Goal: Task Accomplishment & Management: Use online tool/utility

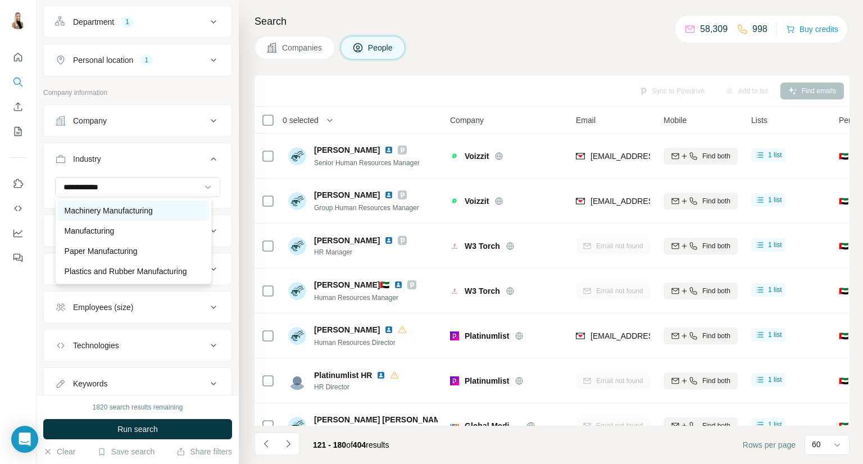
scroll to position [31, 0]
type input "**********"
click at [143, 266] on p "Plastics and Rubber Manufacturing" at bounding box center [126, 271] width 122 height 11
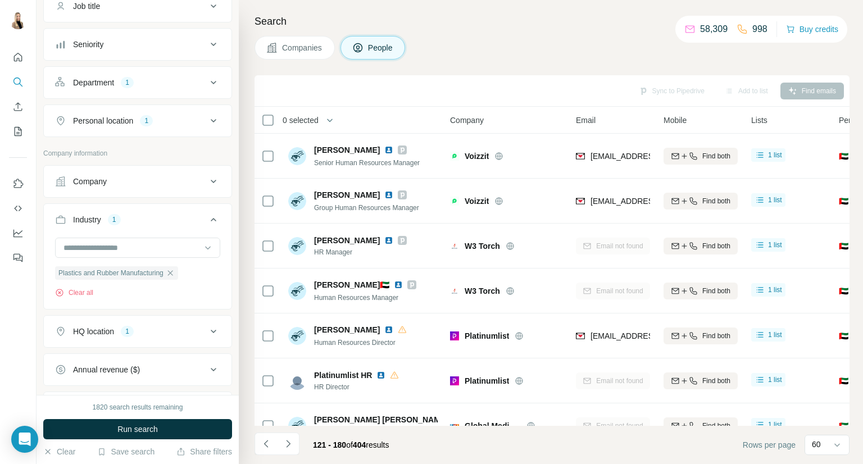
scroll to position [100, 0]
click at [168, 81] on div "Department 1" at bounding box center [131, 82] width 152 height 11
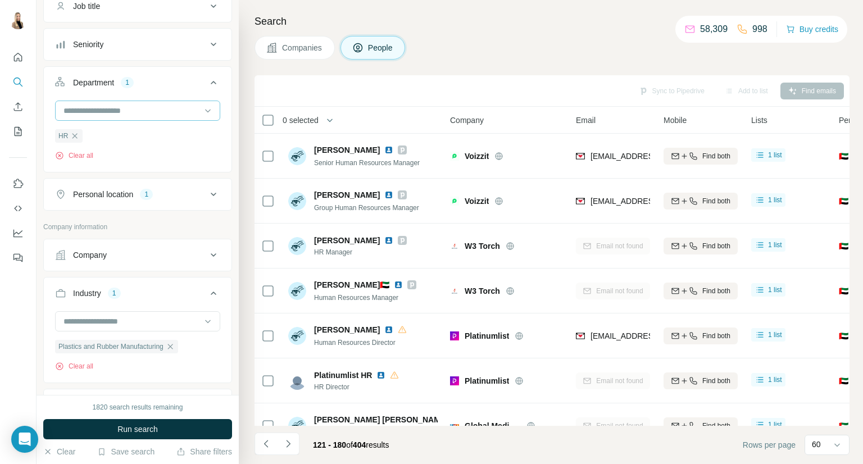
click at [138, 108] on input at bounding box center [131, 110] width 139 height 12
type input "***"
click at [110, 128] on div "Procurement" at bounding box center [133, 135] width 151 height 20
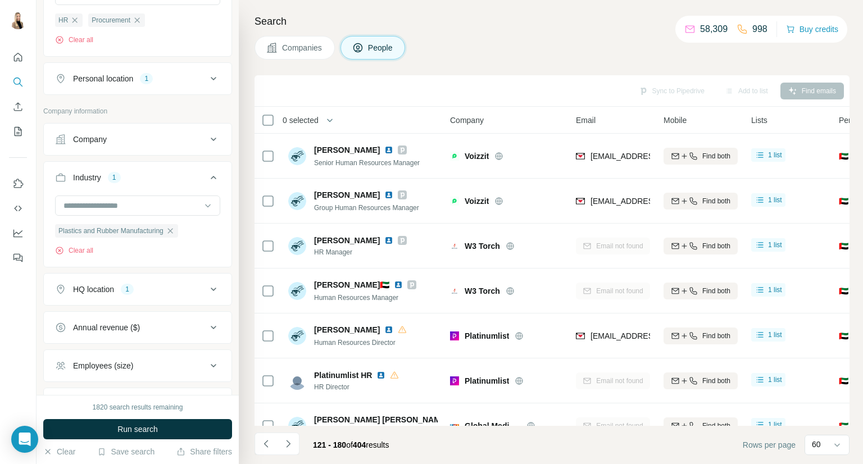
scroll to position [216, 0]
click at [160, 430] on button "Run search" at bounding box center [137, 429] width 189 height 20
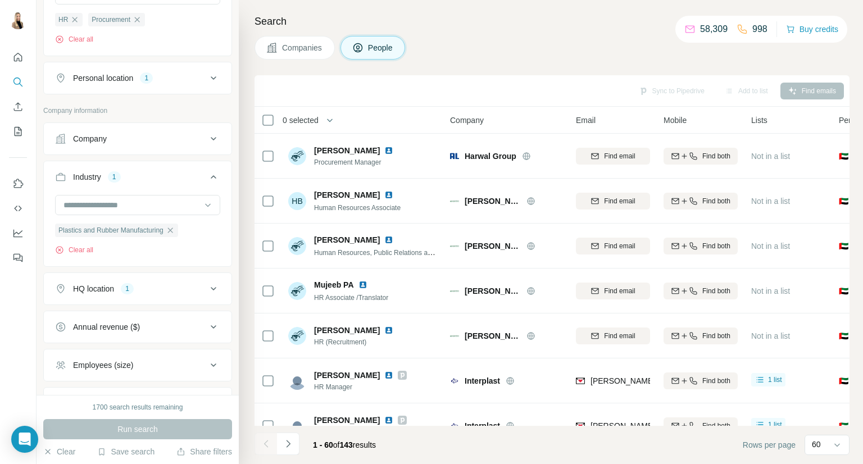
click at [207, 84] on icon at bounding box center [213, 77] width 13 height 13
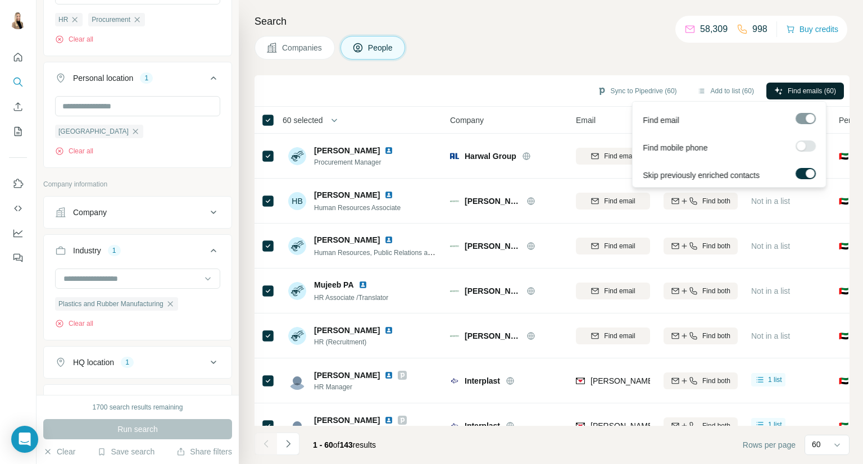
click at [799, 89] on span "Find emails (60)" at bounding box center [812, 91] width 48 height 10
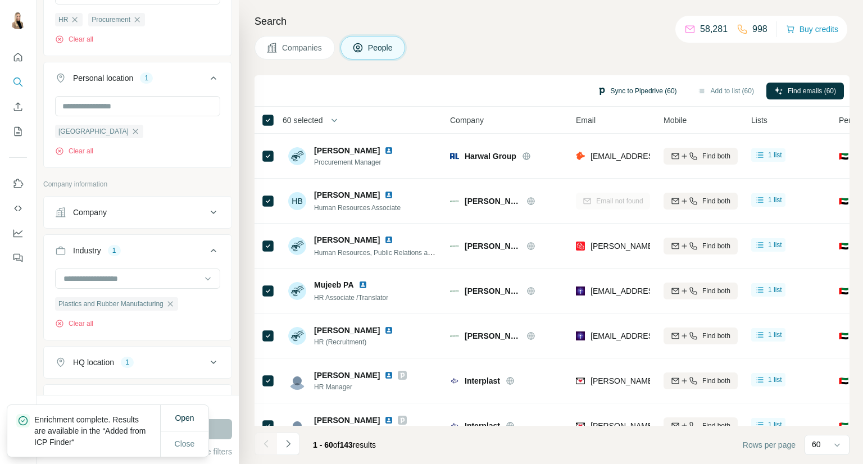
click at [654, 90] on button "Sync to Pipedrive (60)" at bounding box center [637, 91] width 96 height 17
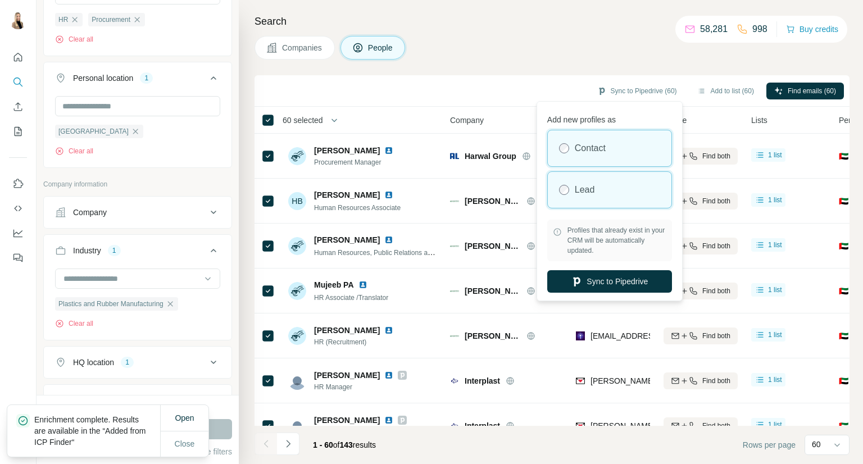
drag, startPoint x: 599, startPoint y: 188, endPoint x: 604, endPoint y: 196, distance: 9.7
click at [598, 188] on div "Lead" at bounding box center [610, 190] width 124 height 36
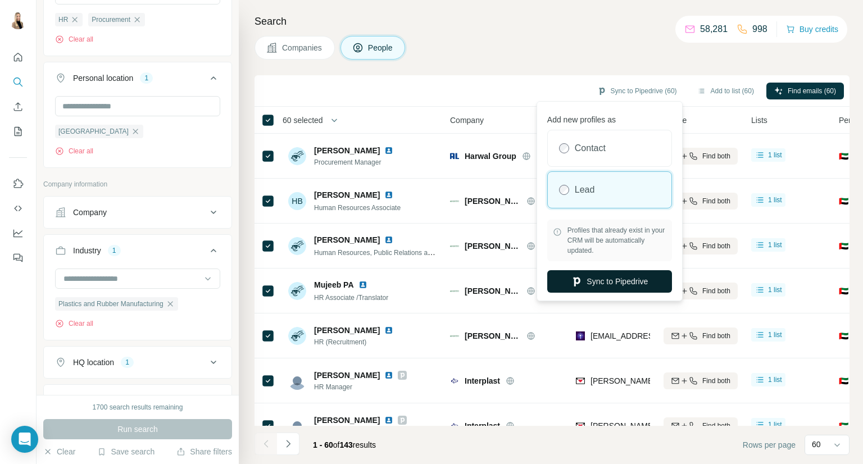
click at [622, 278] on button "Sync to Pipedrive" at bounding box center [609, 281] width 125 height 22
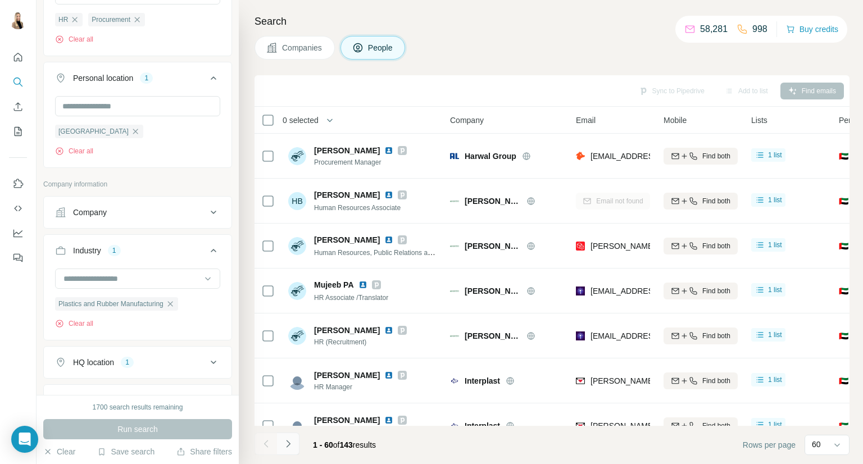
click at [285, 442] on icon "Navigate to next page" at bounding box center [288, 443] width 11 height 11
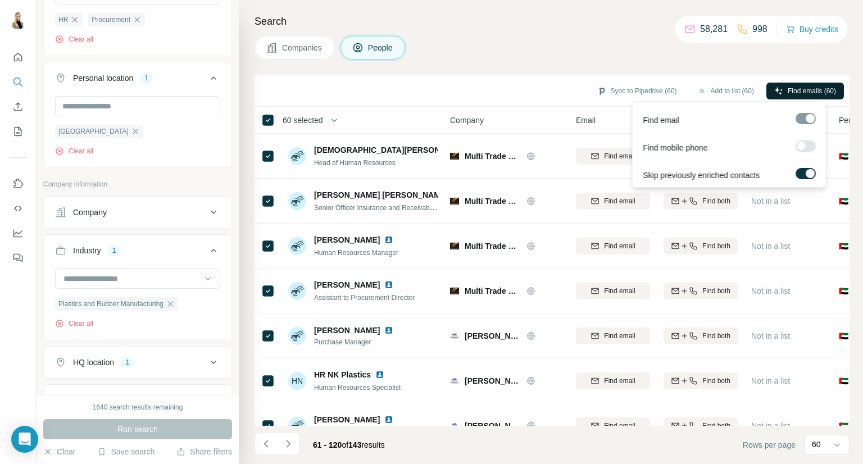
click at [807, 86] on span "Find emails (60)" at bounding box center [812, 91] width 48 height 10
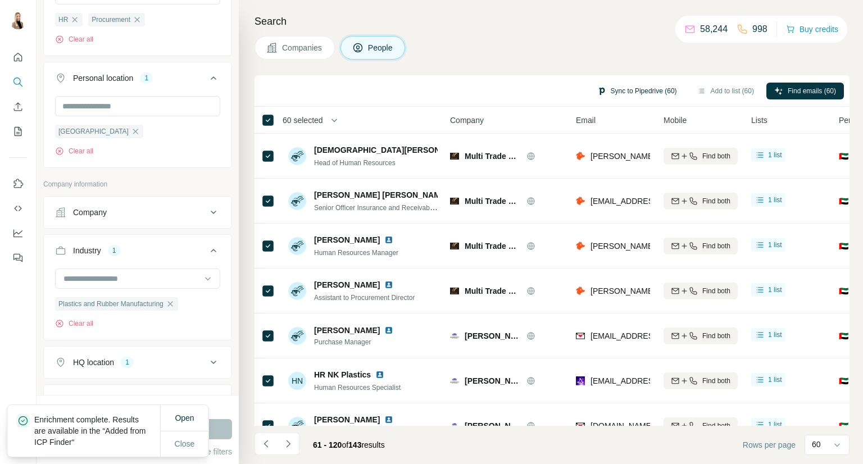
click at [625, 83] on button "Sync to Pipedrive (60)" at bounding box center [637, 91] width 96 height 17
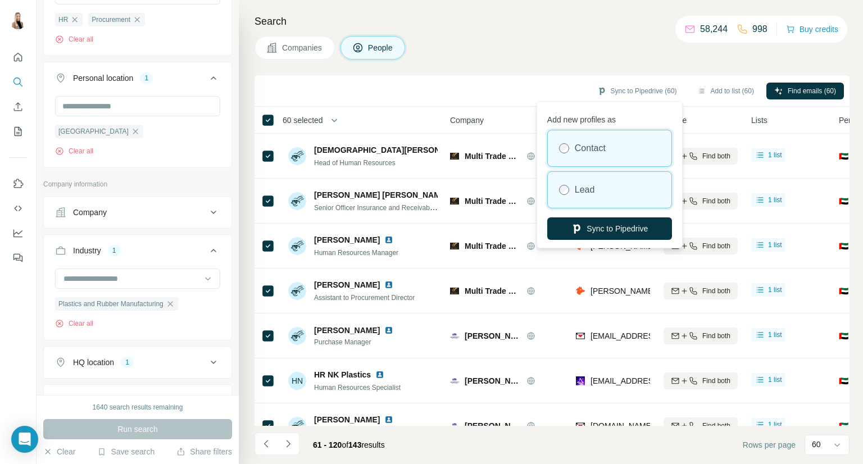
click at [594, 190] on label "Lead" at bounding box center [585, 189] width 20 height 13
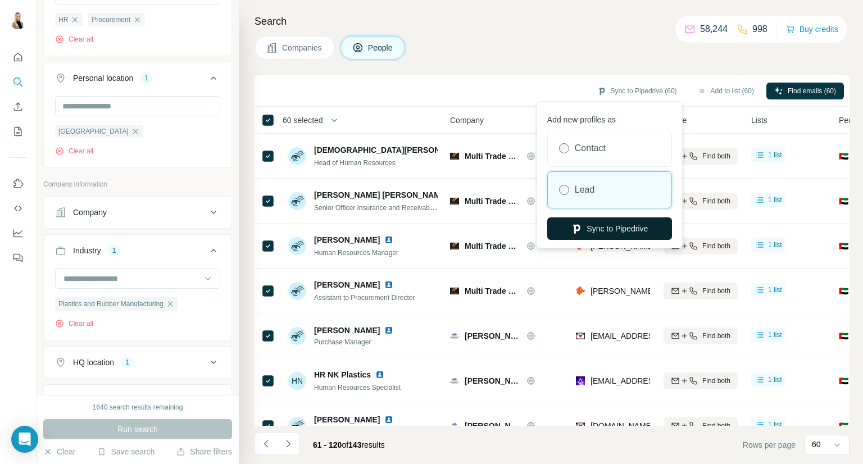
click at [607, 227] on button "Sync to Pipedrive" at bounding box center [609, 228] width 125 height 22
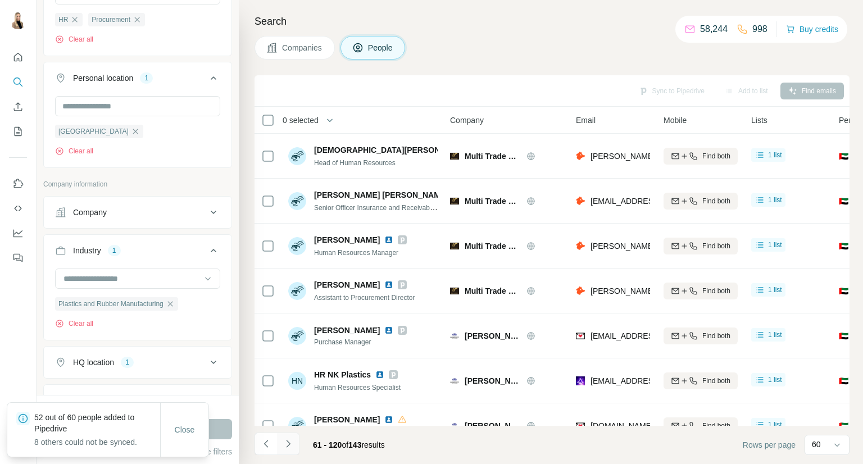
click at [287, 445] on icon "Navigate to next page" at bounding box center [288, 443] width 4 height 7
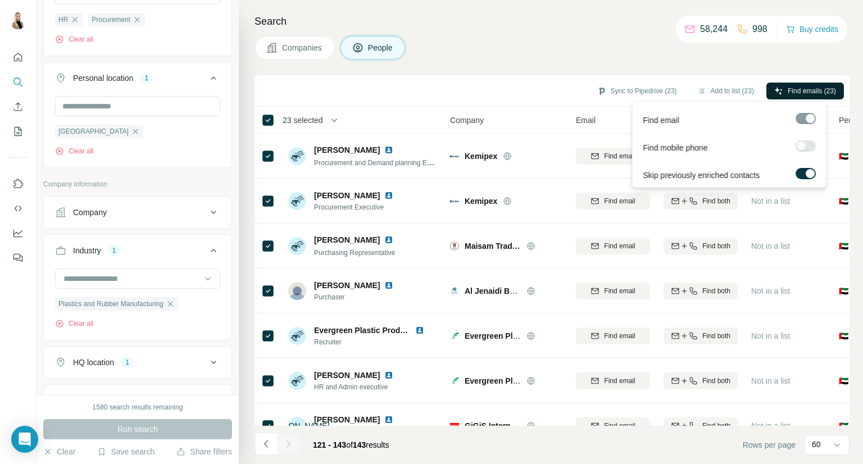
click at [807, 86] on span "Find emails (23)" at bounding box center [812, 91] width 48 height 10
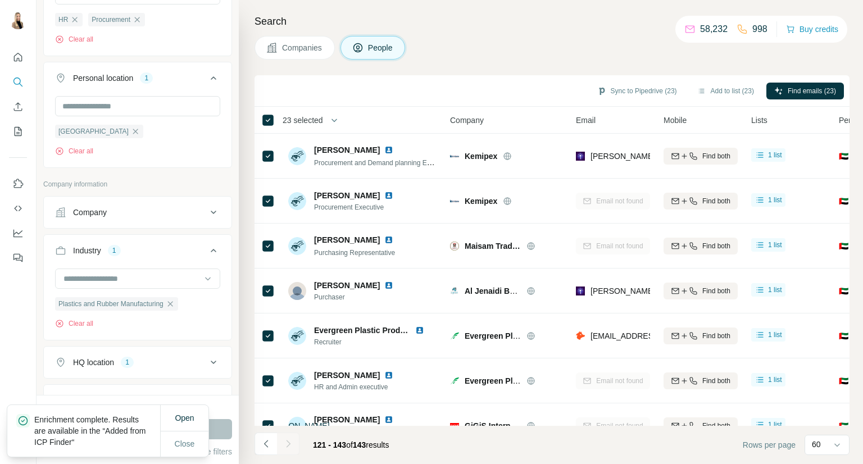
click at [626, 99] on div "Sync to Pipedrive (23)" at bounding box center [637, 92] width 96 height 19
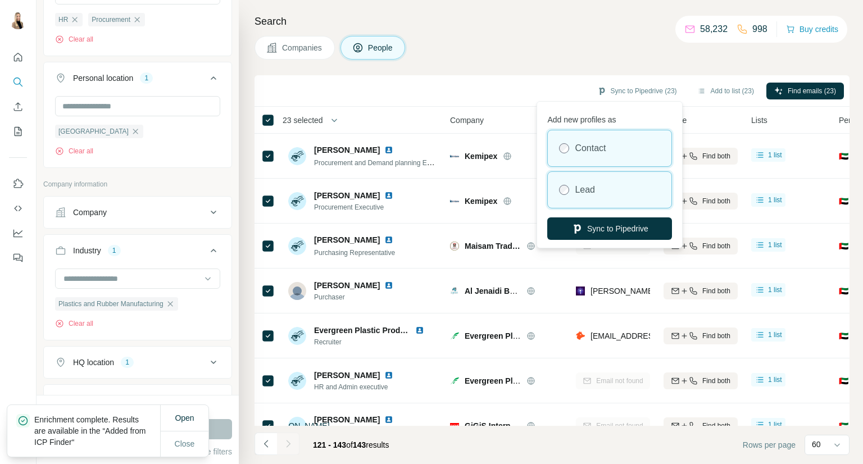
click at [589, 197] on div "Lead" at bounding box center [610, 190] width 124 height 36
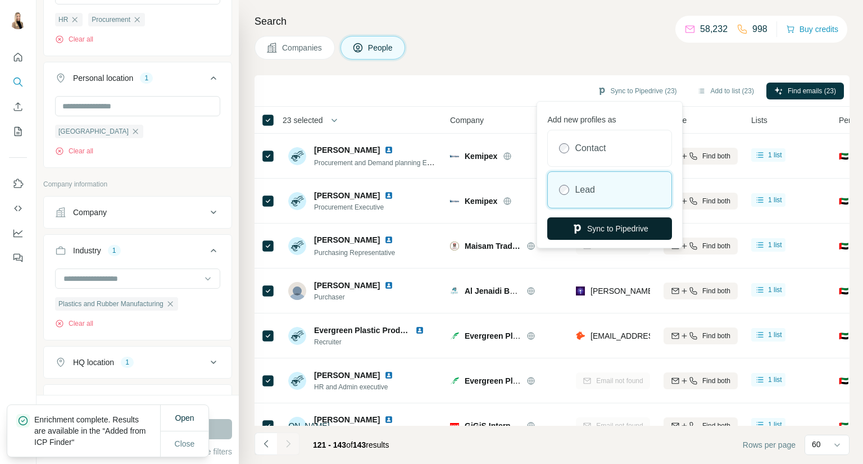
click at [616, 221] on button "Sync to Pipedrive" at bounding box center [609, 228] width 125 height 22
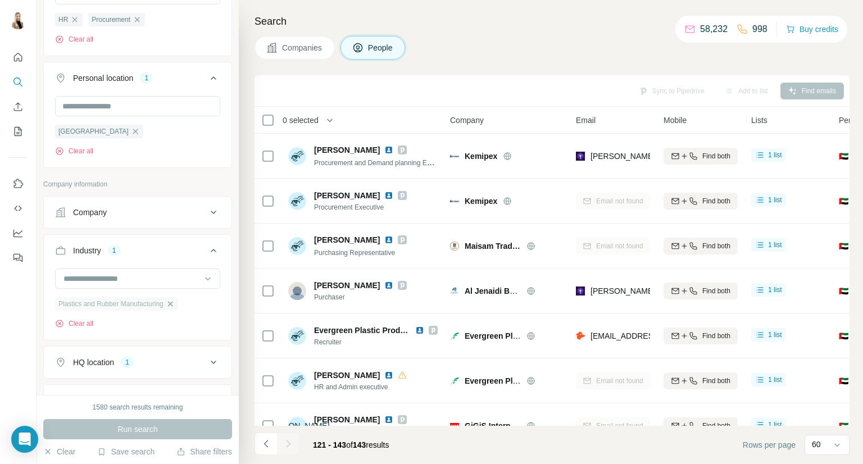
click at [172, 304] on icon "button" at bounding box center [169, 303] width 5 height 5
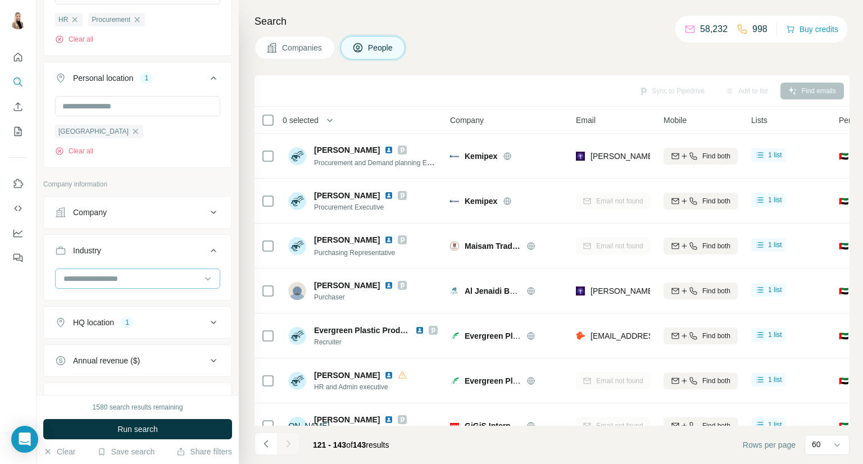
click at [174, 275] on input at bounding box center [131, 278] width 139 height 12
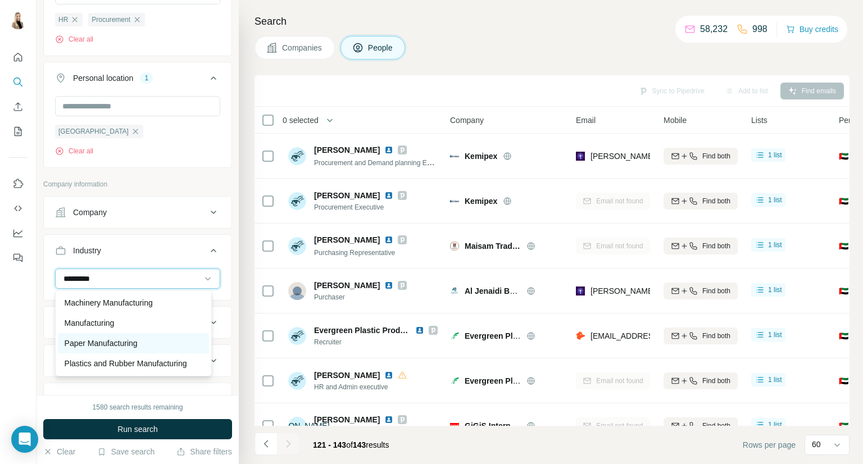
type input "*********"
click at [135, 338] on p "Paper Manufacturing" at bounding box center [101, 343] width 73 height 11
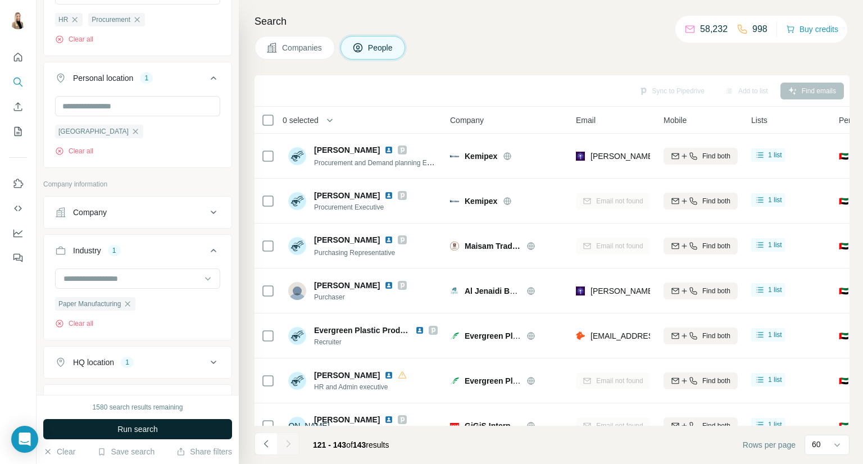
click at [129, 435] on button "Run search" at bounding box center [137, 429] width 189 height 20
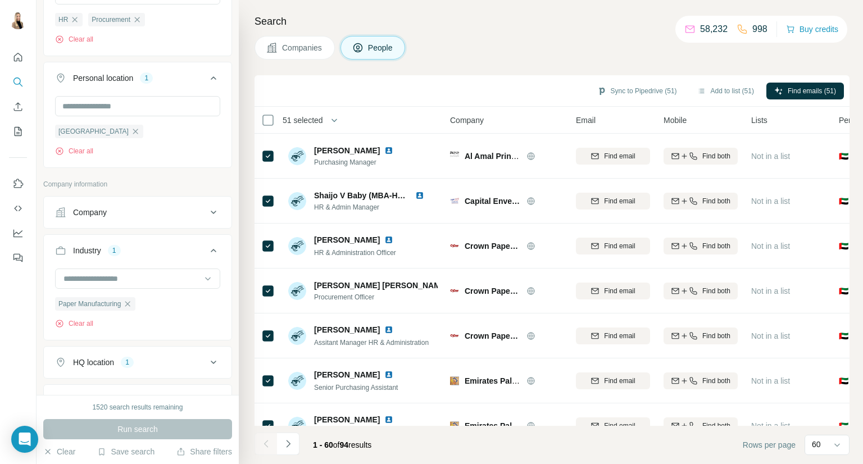
scroll to position [2410, 0]
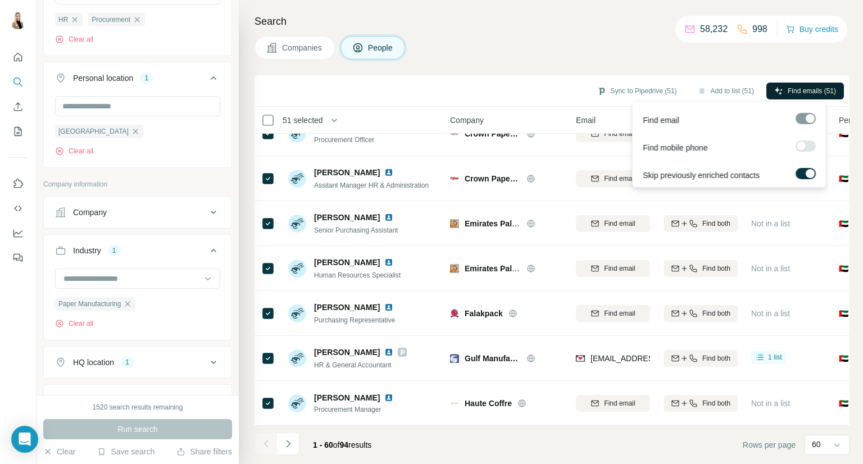
click at [796, 86] on span "Find emails (51)" at bounding box center [812, 91] width 48 height 10
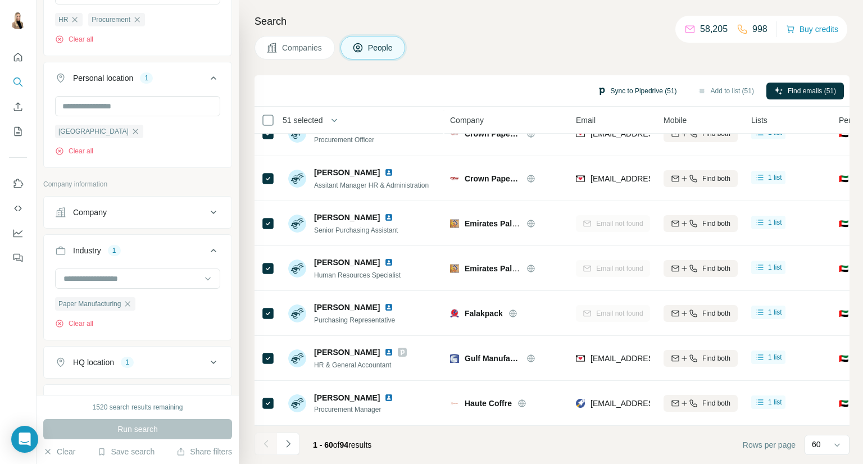
click at [631, 92] on button "Sync to Pipedrive (51)" at bounding box center [637, 91] width 96 height 17
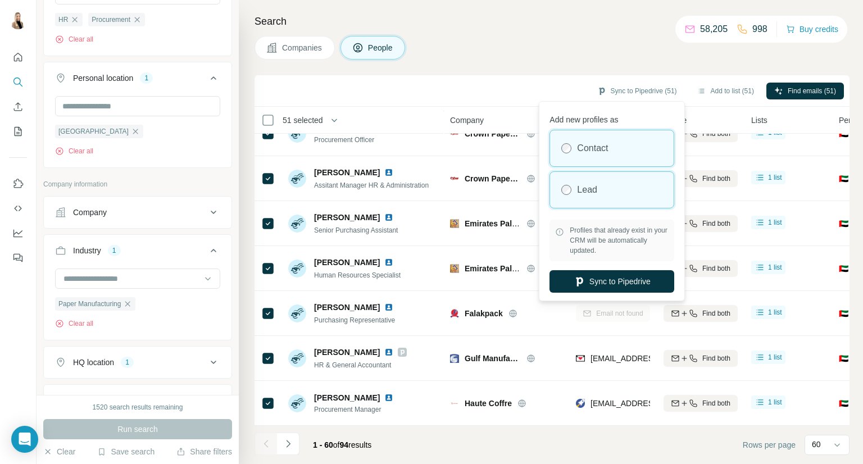
click at [629, 186] on div "Lead" at bounding box center [612, 190] width 124 height 36
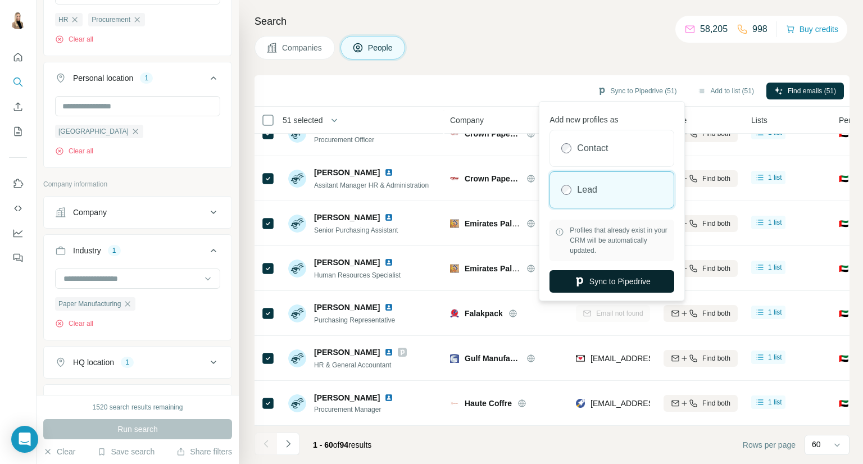
drag, startPoint x: 608, startPoint y: 282, endPoint x: 601, endPoint y: 277, distance: 8.4
click at [608, 282] on button "Sync to Pipedrive" at bounding box center [611, 281] width 125 height 22
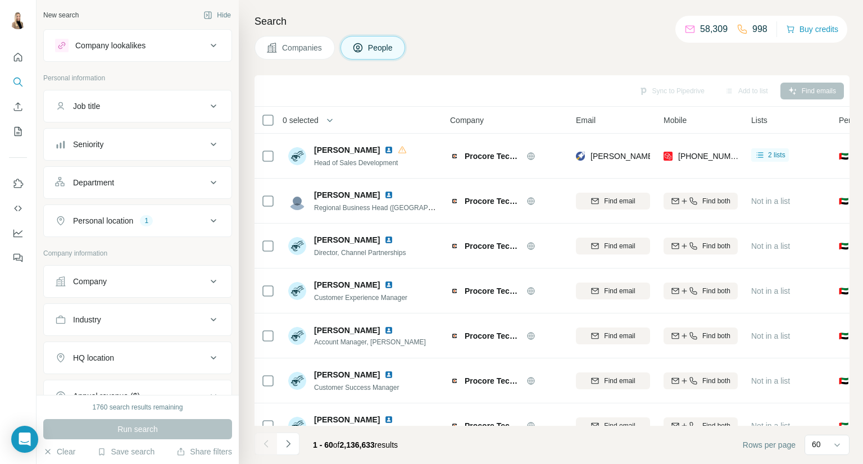
click at [171, 279] on div "Company" at bounding box center [131, 281] width 152 height 11
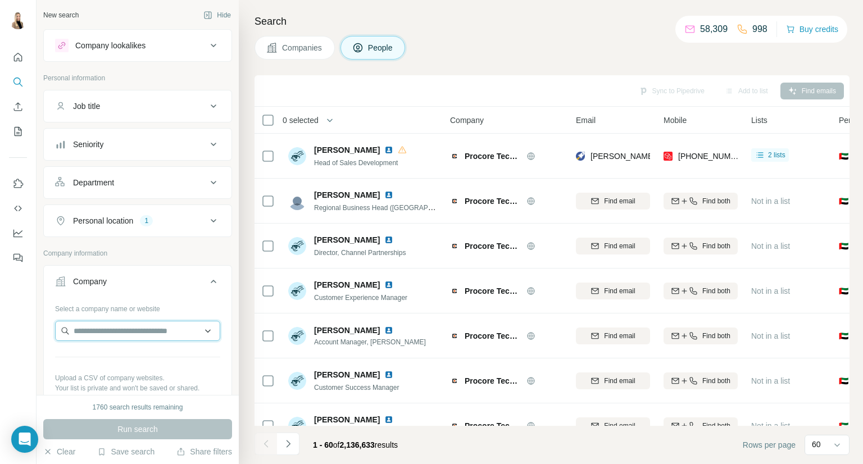
click at [117, 326] on input "text" at bounding box center [137, 331] width 165 height 20
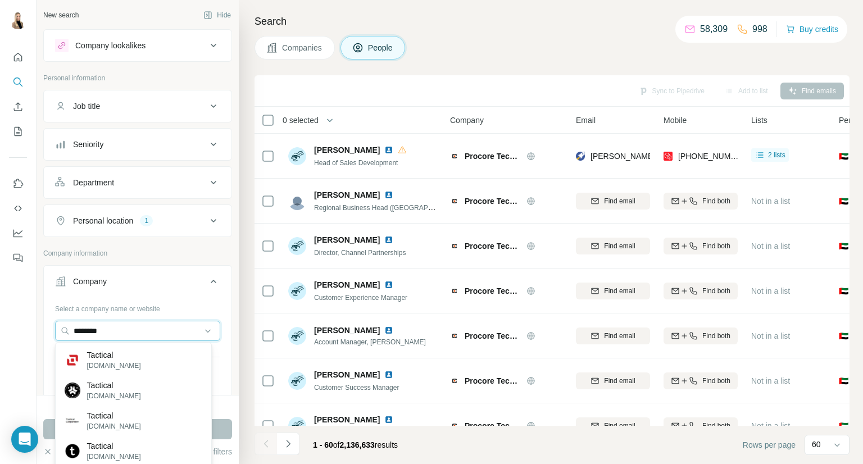
type input "********"
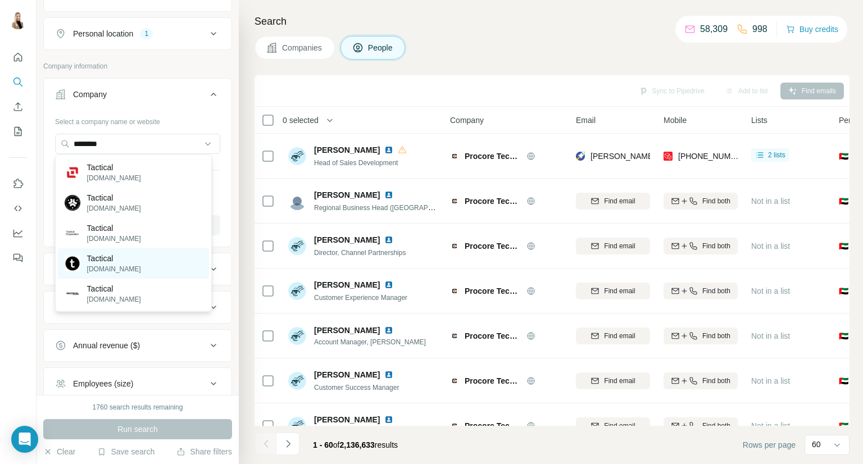
click at [131, 266] on p "wearetactical.com" at bounding box center [114, 269] width 54 height 10
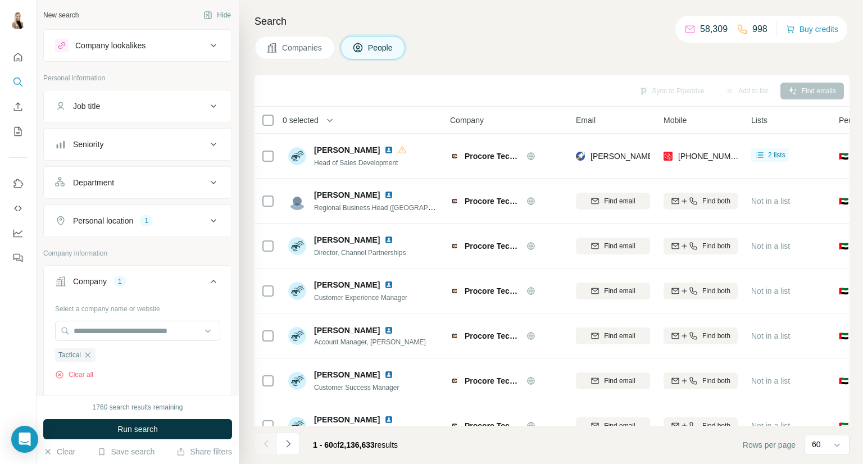
scroll to position [187, 0]
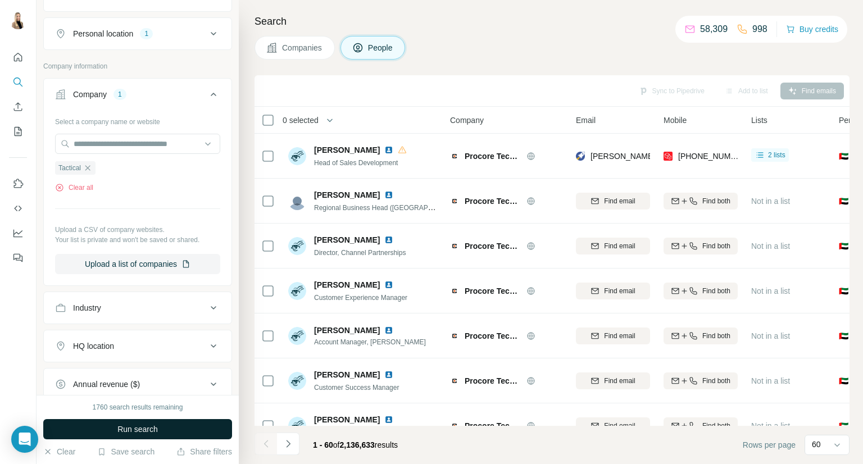
click at [130, 432] on span "Run search" at bounding box center [137, 429] width 40 height 11
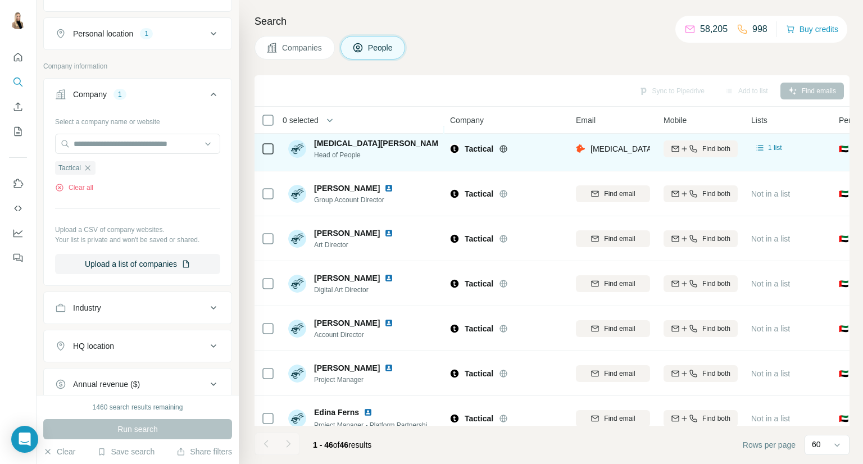
scroll to position [0, 0]
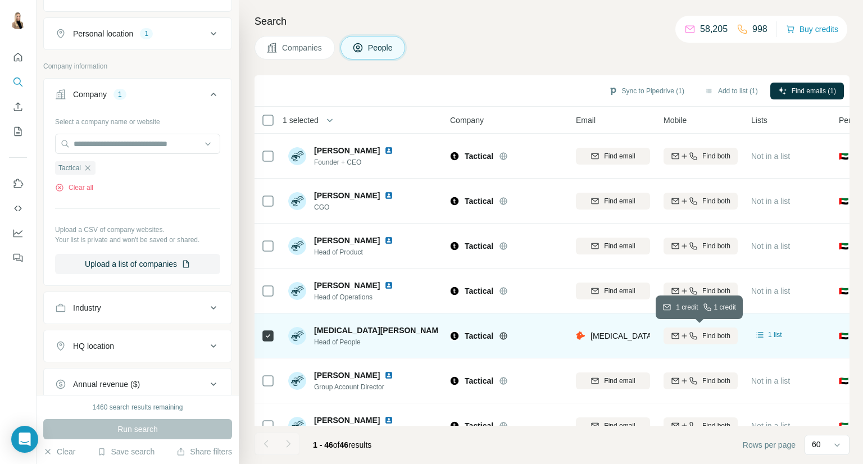
click at [725, 339] on span "Find both" at bounding box center [716, 336] width 28 height 10
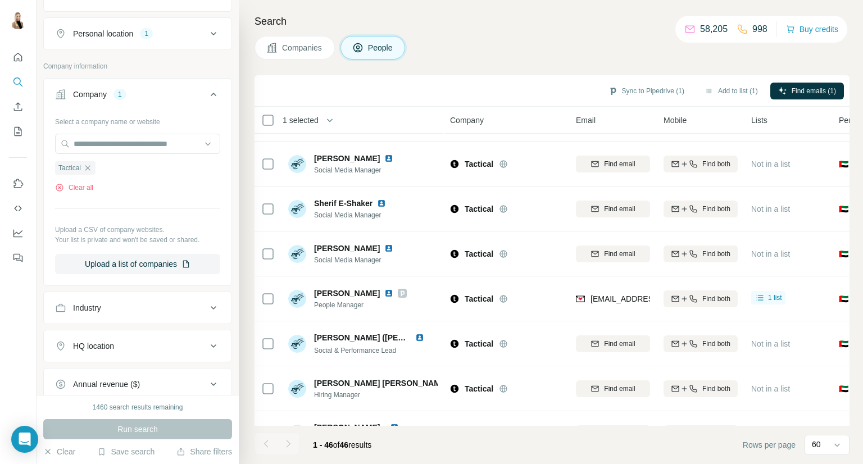
scroll to position [1124, 0]
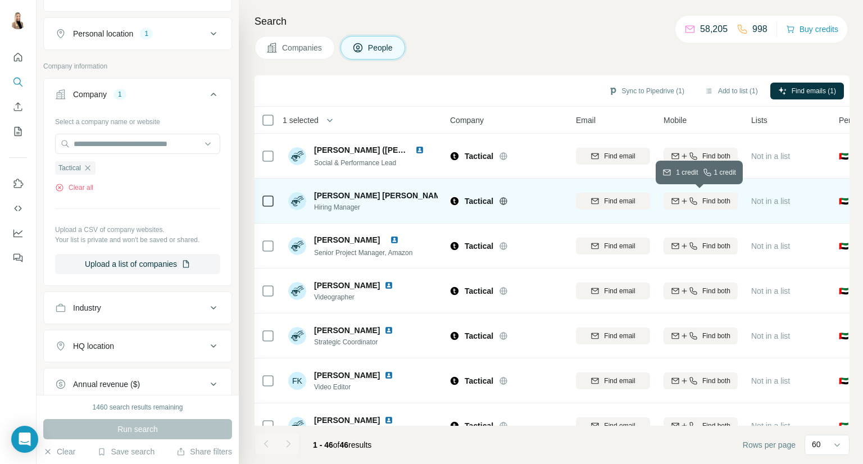
click at [719, 203] on span "Find both" at bounding box center [716, 201] width 28 height 10
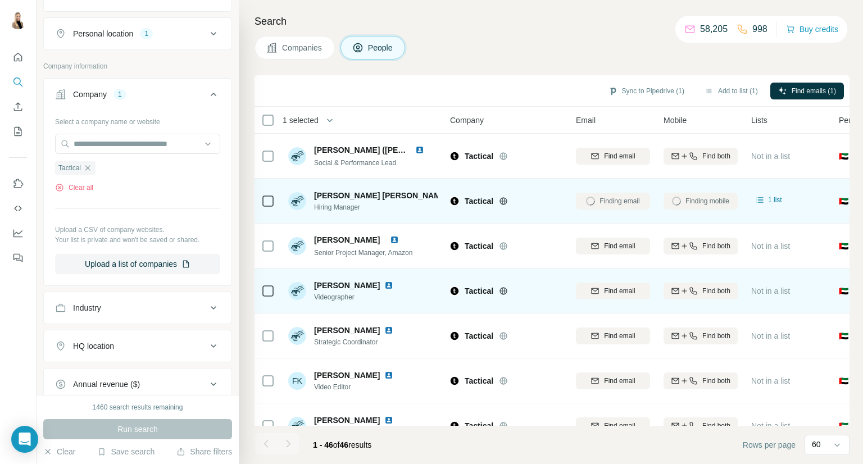
scroll to position [1311, 0]
